Goal: Task Accomplishment & Management: Manage account settings

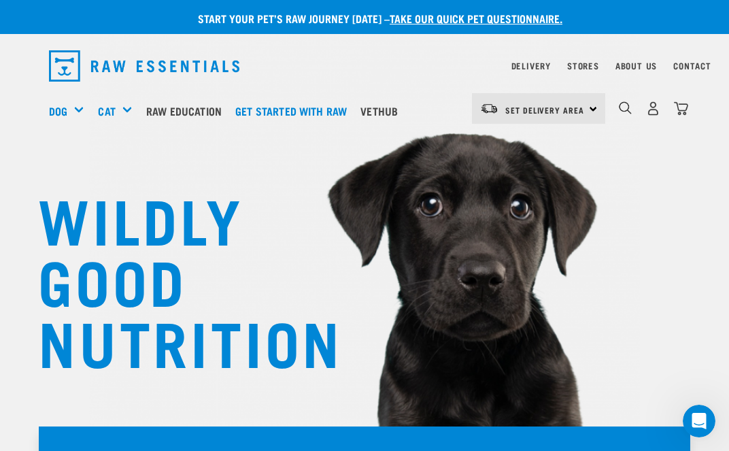
click at [650, 104] on img "dropdown navigation" at bounding box center [653, 108] width 14 height 14
click at [646, 97] on div "0" at bounding box center [654, 108] width 70 height 31
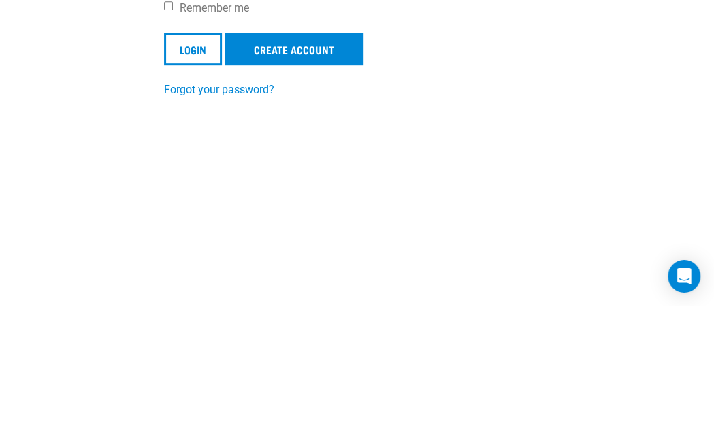
scroll to position [71, 0]
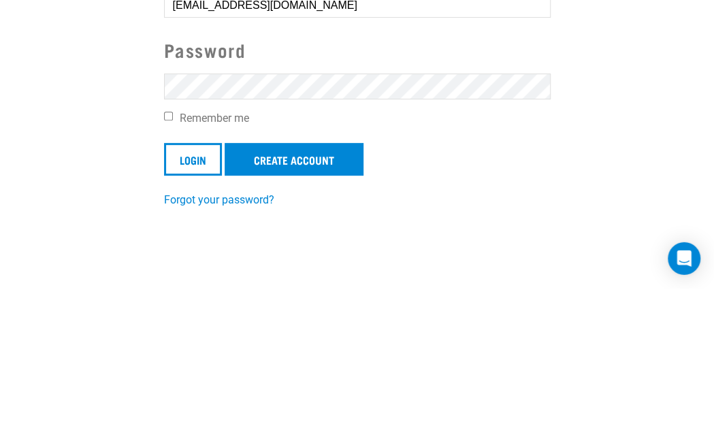
click at [184, 295] on input "Login" at bounding box center [193, 311] width 58 height 33
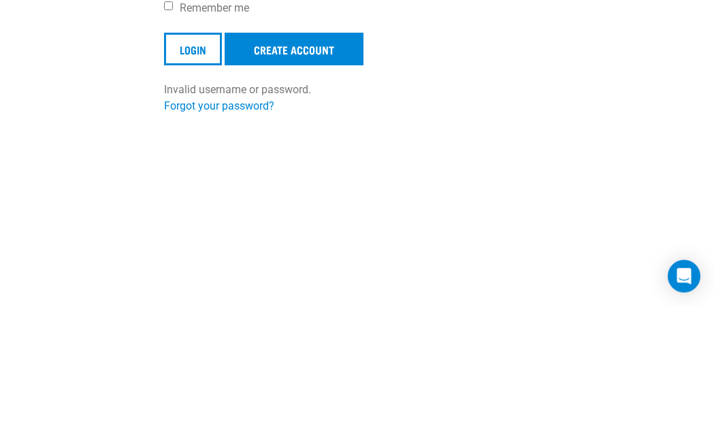
click at [194, 183] on input "Login" at bounding box center [193, 183] width 58 height 33
